Goal: Information Seeking & Learning: Check status

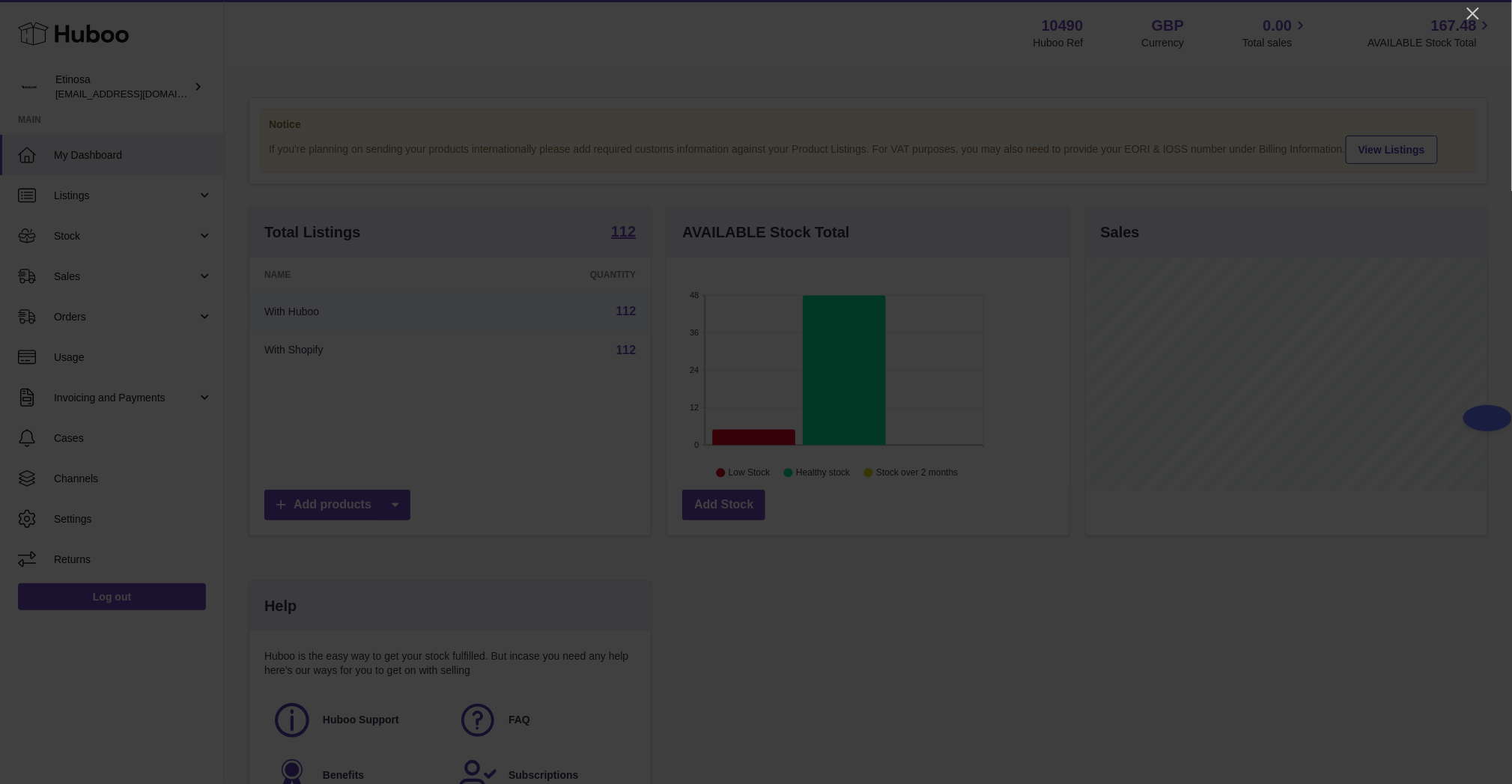
scroll to position [233, 402]
click at [1479, 13] on icon "Close" at bounding box center [1473, 13] width 18 height 18
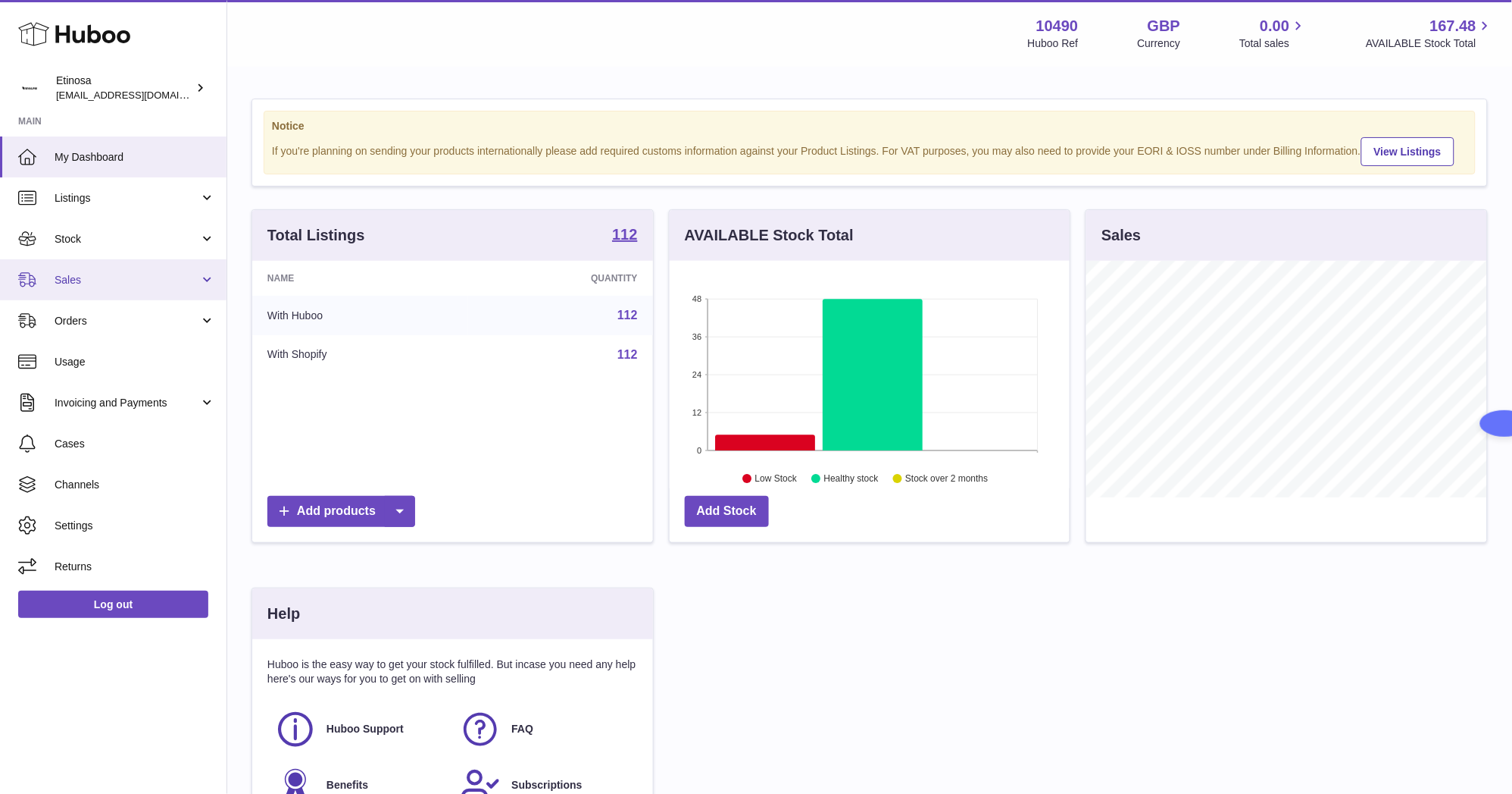
click at [135, 275] on span "Sales" at bounding box center [127, 280] width 145 height 14
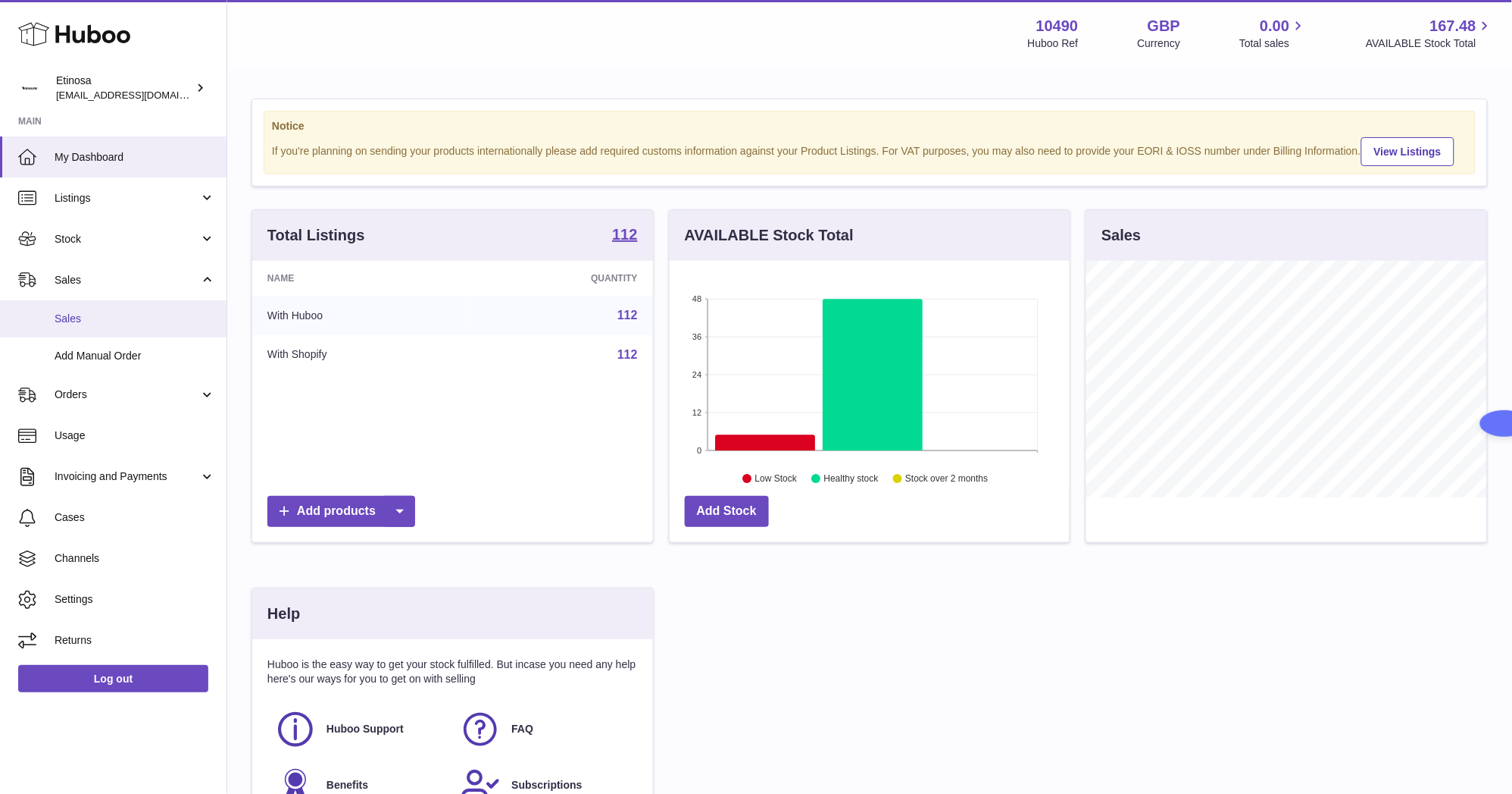
click at [130, 305] on link "Sales" at bounding box center [113, 319] width 226 height 37
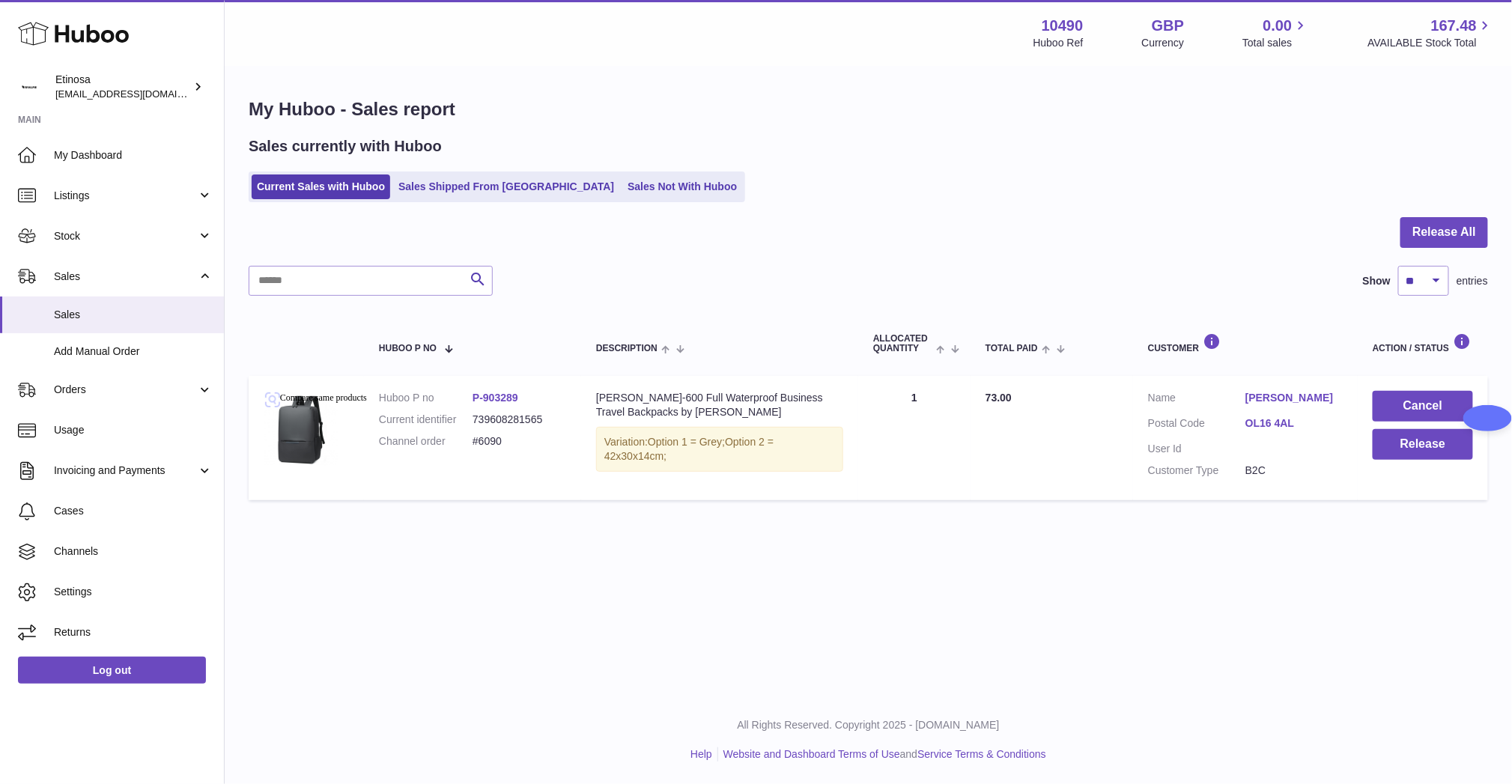
click at [404, 667] on div "Menu Huboo 10490 Huboo Ref GBP Currency 0.00 Total sales 167.48 AVAILABLE Stock…" at bounding box center [868, 347] width 1288 height 695
click at [464, 186] on link "Sales Shipped From [GEOGRAPHIC_DATA]" at bounding box center [506, 187] width 226 height 24
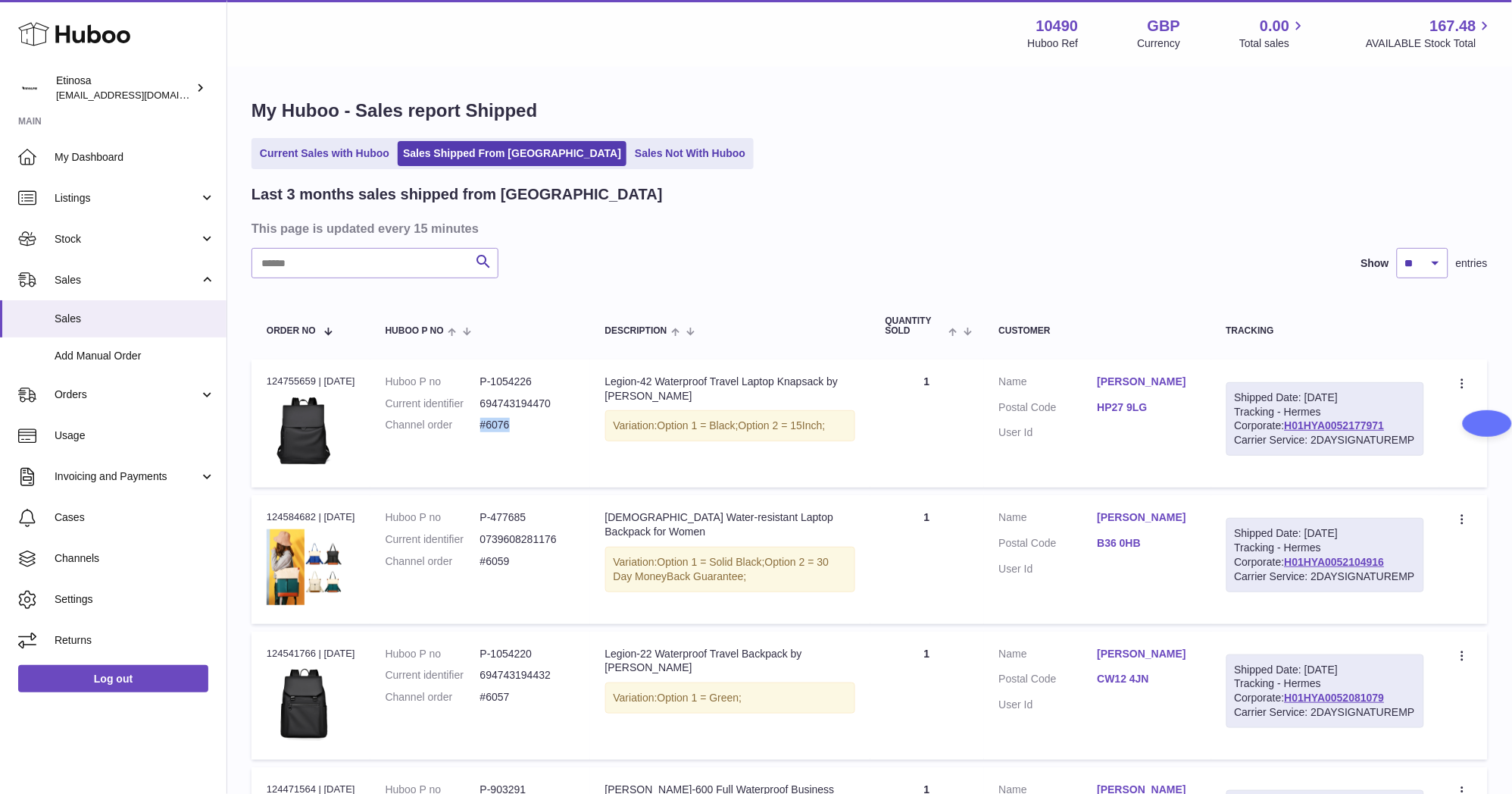
drag, startPoint x: 543, startPoint y: 427, endPoint x: 488, endPoint y: 428, distance: 55.0
click at [488, 428] on dd "#6076" at bounding box center [528, 424] width 95 height 14
copy dd "#6076"
drag, startPoint x: 199, startPoint y: 752, endPoint x: 262, endPoint y: 742, distance: 63.8
click at [201, 751] on div "Huboo Etinosa Wolphuk@gmail.com Main My Dashboard Listings Not with Huboo Listi…" at bounding box center [113, 397] width 227 height 794
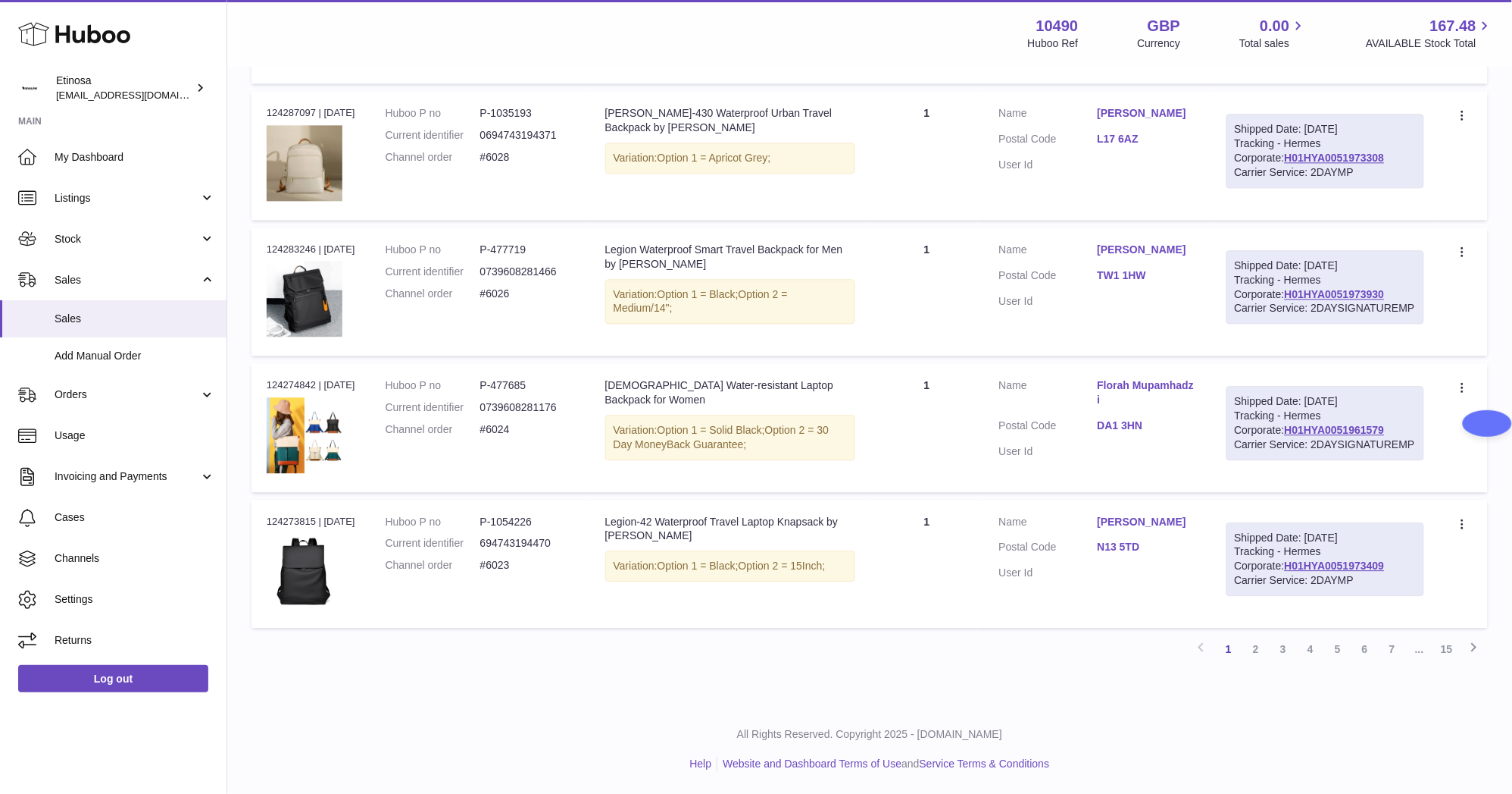
scroll to position [776, 0]
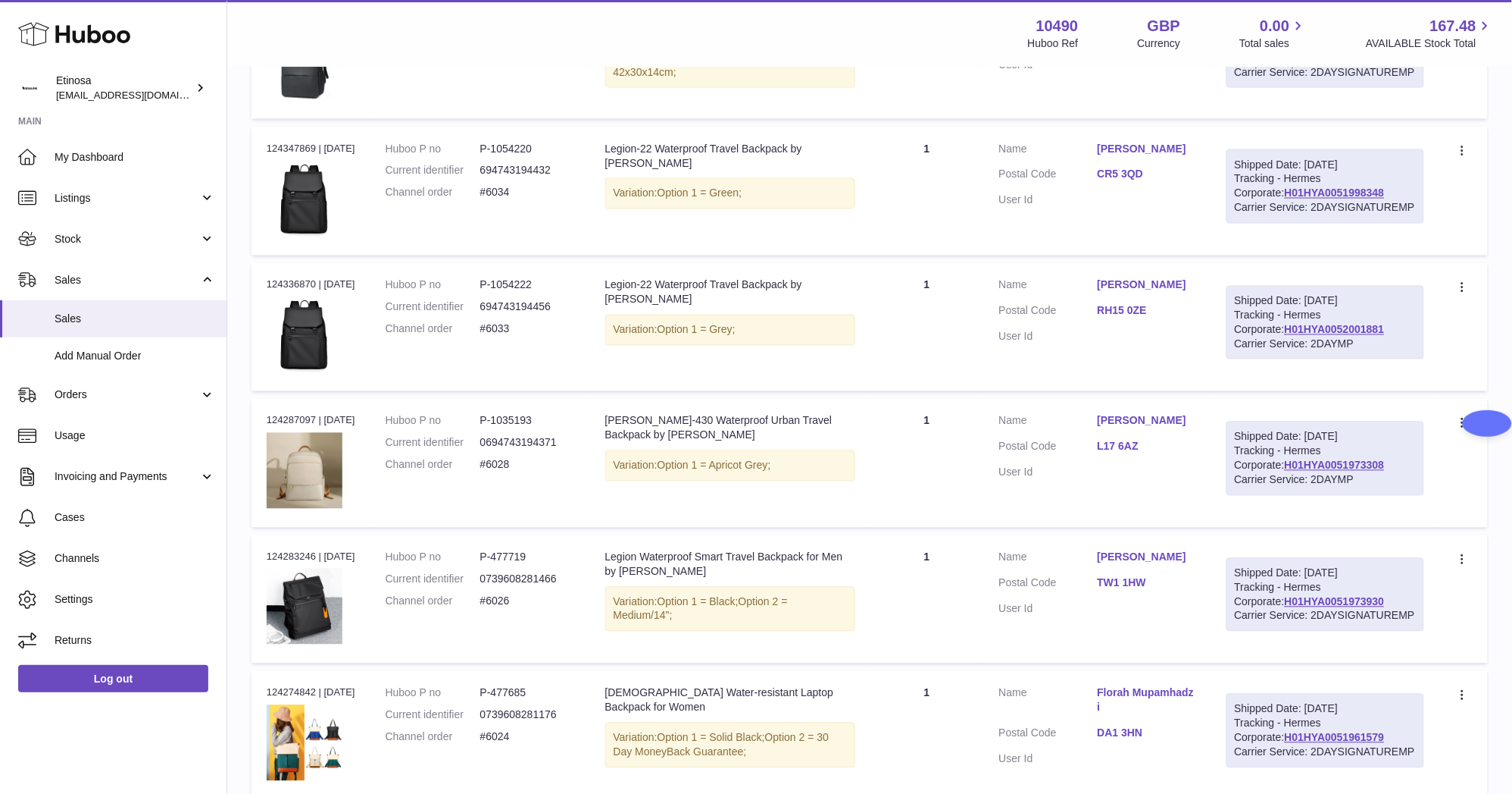
drag, startPoint x: 1211, startPoint y: 306, endPoint x: 1098, endPoint y: 304, distance: 113.0
click at [1098, 304] on td "Customer Name Leanne Batchelor Postal Code RH15 0ZE User Id" at bounding box center [1098, 326] width 227 height 128
copy dl "Leanne Batchelor"
click at [162, 764] on div "Huboo Etinosa Wolphuk@gmail.com Main My Dashboard Listings Not with Huboo Listi…" at bounding box center [113, 397] width 227 height 794
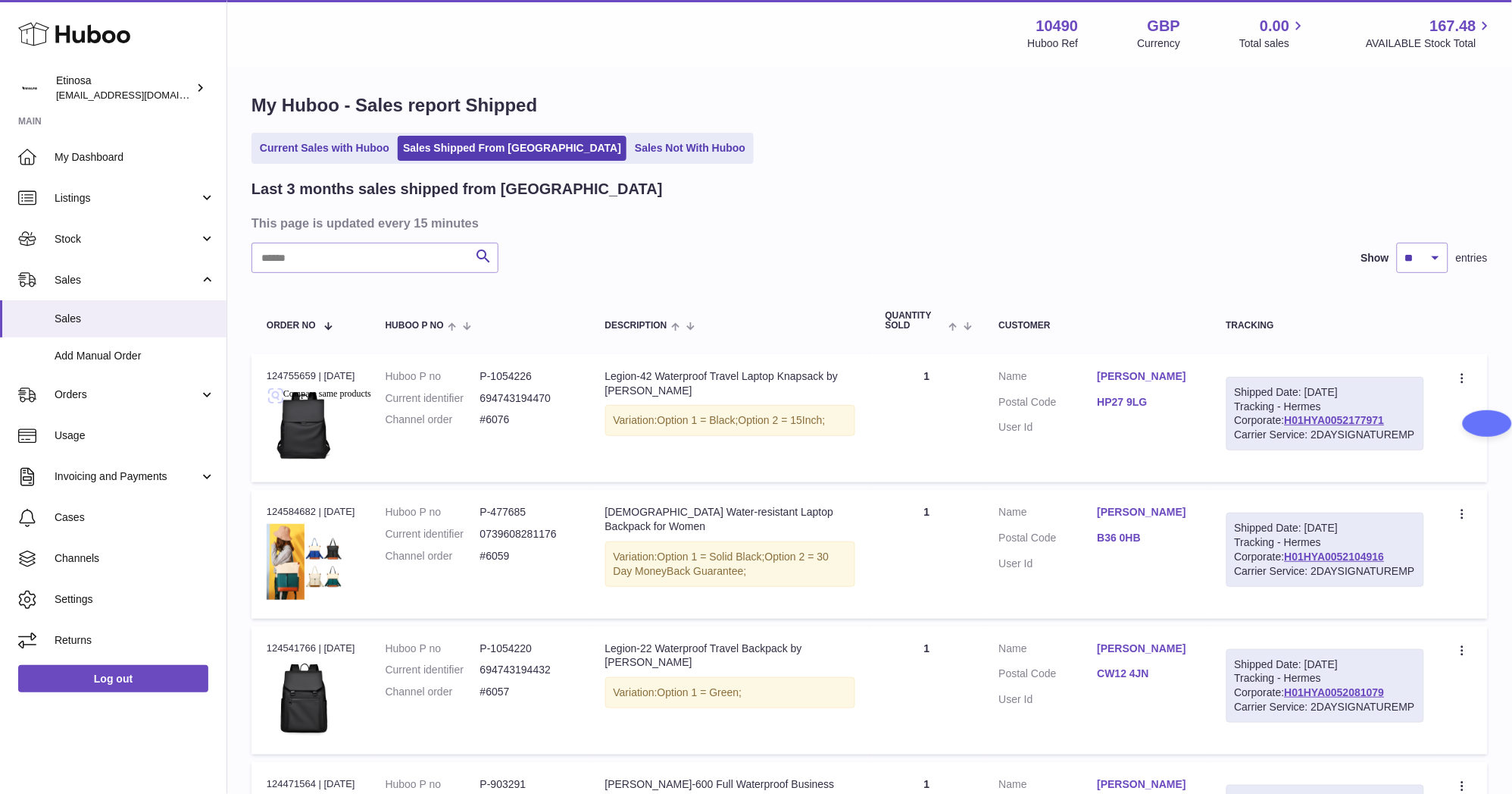
scroll to position [0, 0]
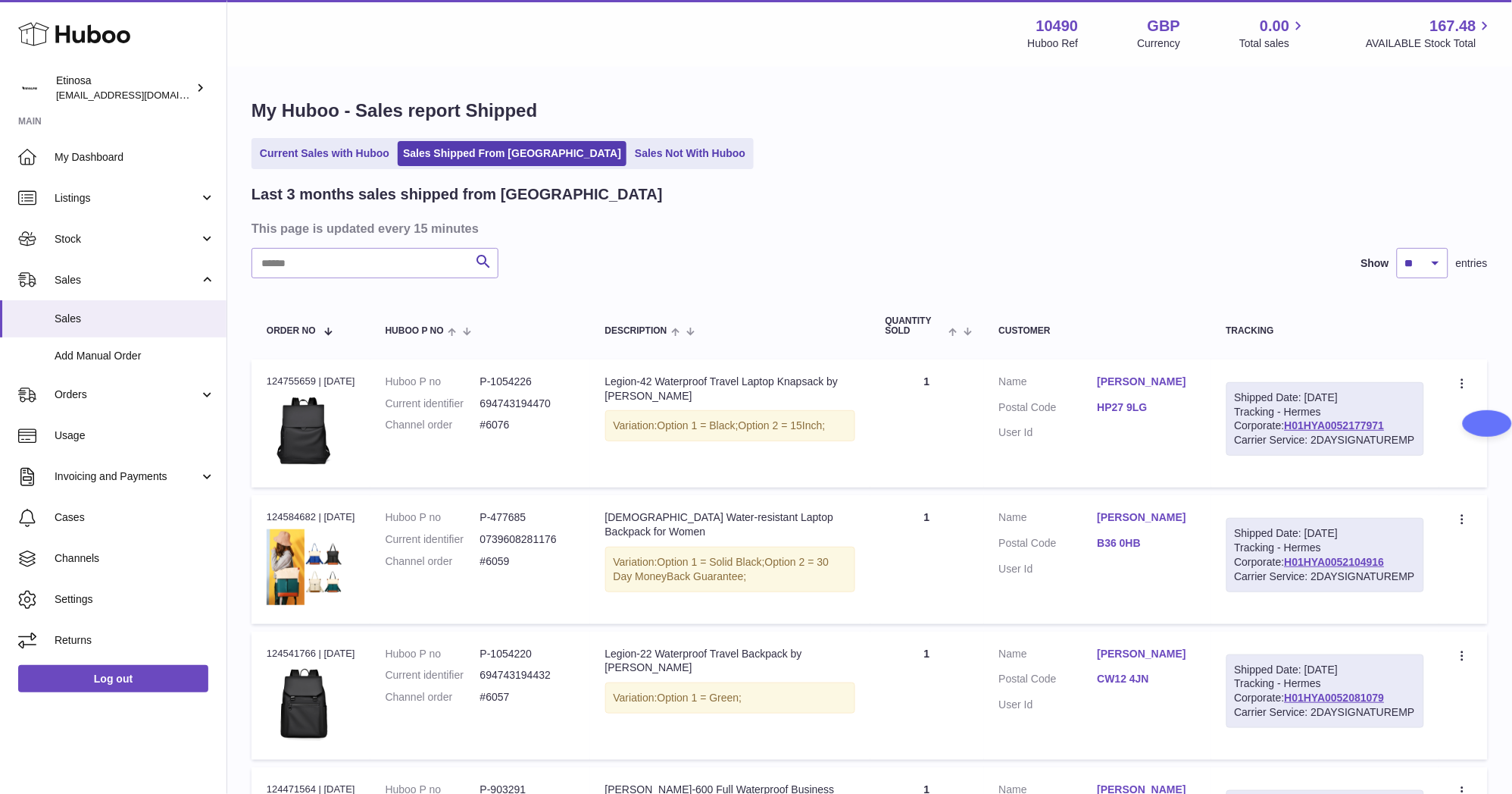
click at [1151, 382] on link "Wendy Spinks" at bounding box center [1146, 382] width 98 height 14
click at [1153, 306] on div at bounding box center [756, 397] width 1512 height 794
drag, startPoint x: 1210, startPoint y: 382, endPoint x: 1103, endPoint y: 382, distance: 107.0
click at [1103, 382] on td "Customer Name Wendy Spinks Postal Code HP27 9LG User Id" at bounding box center [1098, 423] width 227 height 128
copy dl "Wendy Spinks"
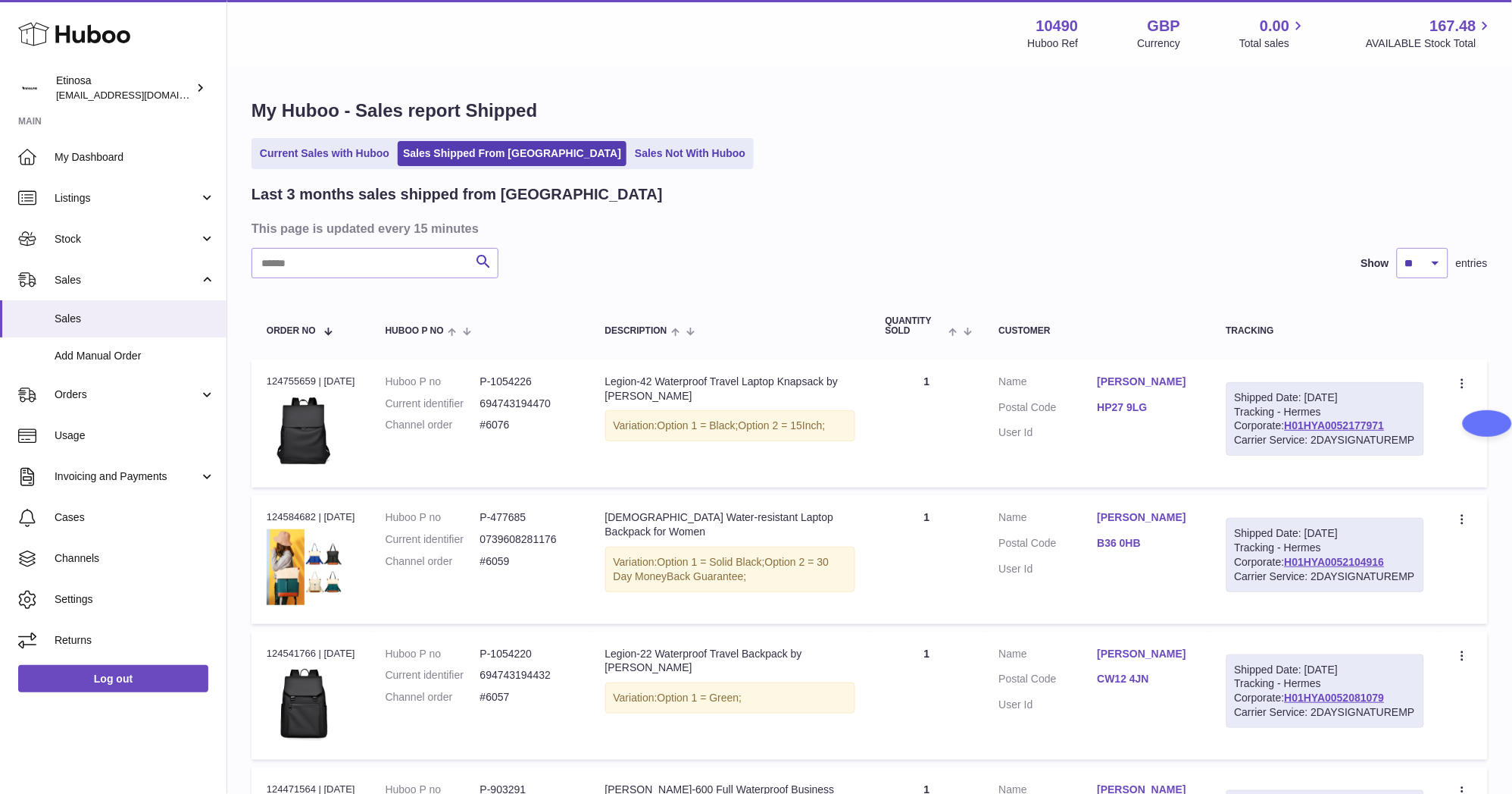
drag, startPoint x: 203, startPoint y: 733, endPoint x: 461, endPoint y: 277, distance: 523.9
click at [206, 730] on div "Huboo Etinosa Wolphuk@gmail.com Main My Dashboard Listings Not with Huboo Listi…" at bounding box center [113, 397] width 227 height 794
click at [322, 148] on link "Current Sales with Huboo" at bounding box center [324, 153] width 141 height 25
